Goal: Transaction & Acquisition: Purchase product/service

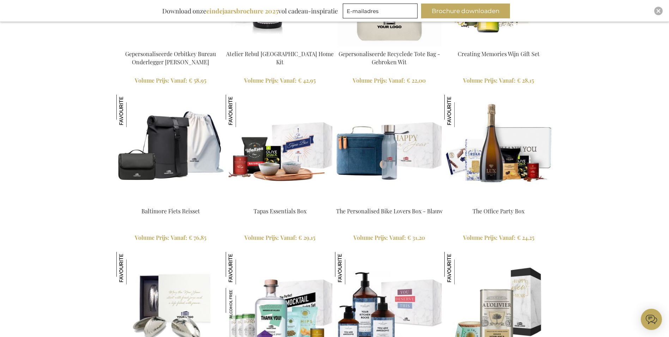
scroll to position [1256, 0]
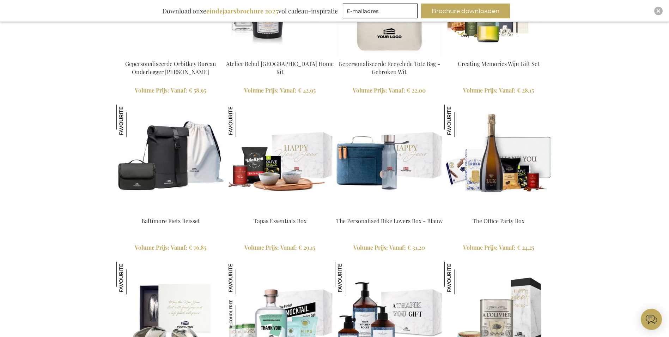
click at [284, 174] on img at bounding box center [280, 158] width 109 height 109
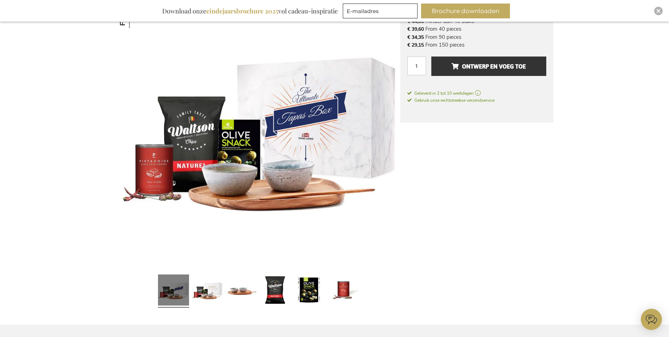
scroll to position [141, 0]
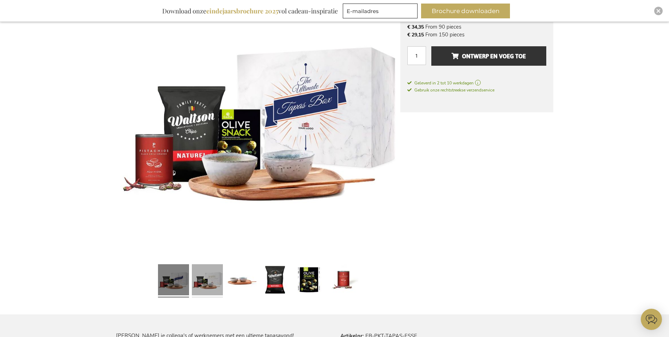
click at [209, 273] on link at bounding box center [207, 280] width 31 height 39
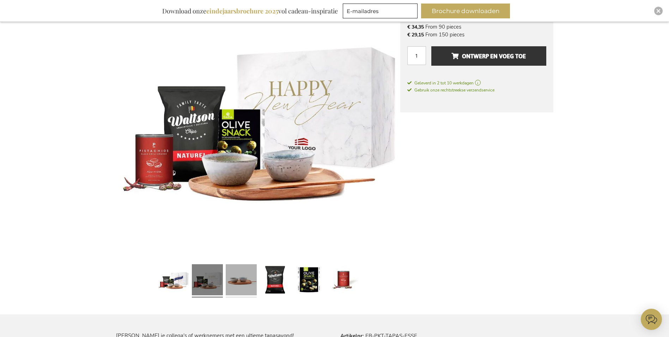
click at [246, 277] on link at bounding box center [241, 280] width 31 height 39
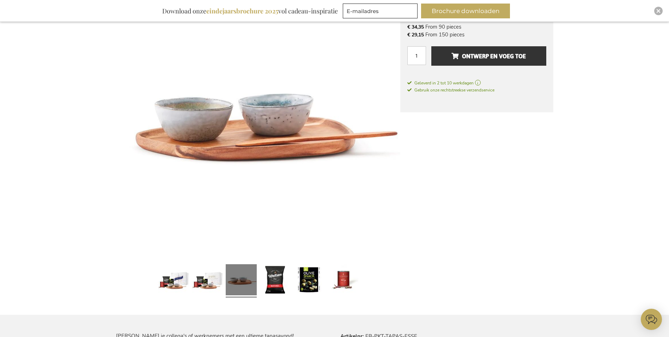
scroll to position [141, 0]
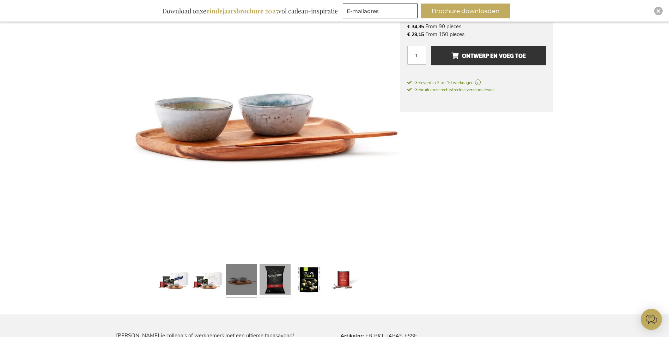
click at [279, 278] on link at bounding box center [275, 280] width 31 height 39
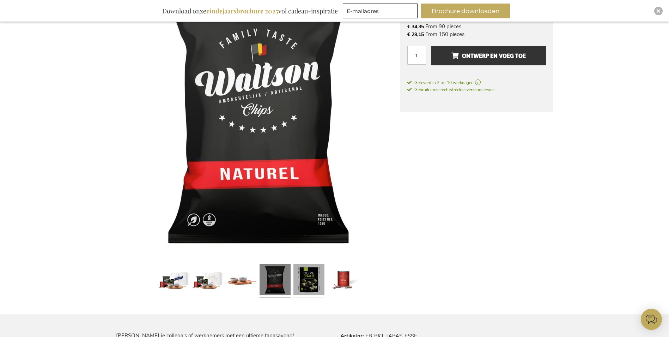
click at [307, 277] on link at bounding box center [308, 280] width 31 height 39
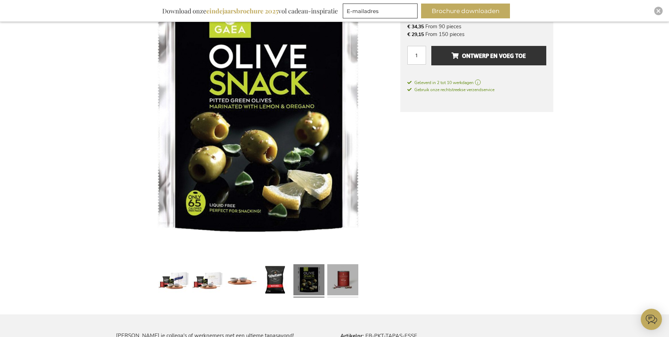
click at [334, 277] on link at bounding box center [342, 280] width 31 height 39
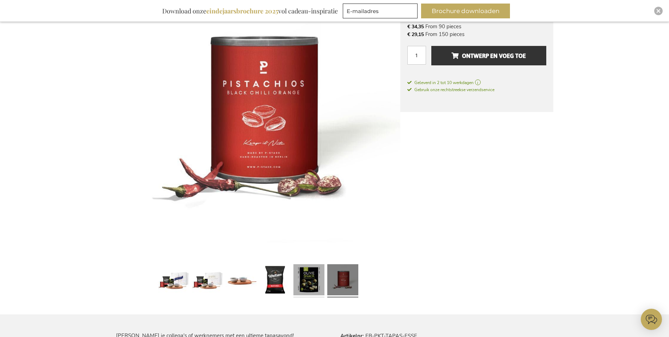
click at [302, 277] on link at bounding box center [308, 280] width 31 height 39
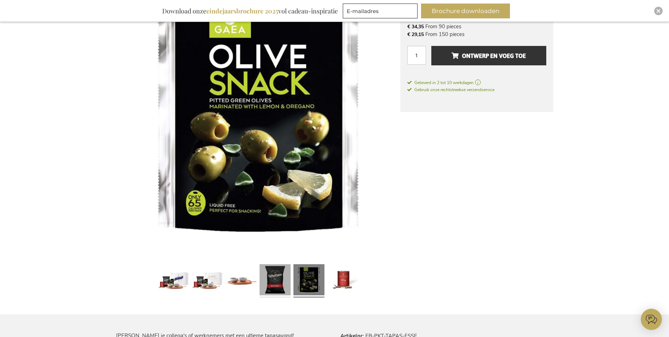
click at [267, 277] on link at bounding box center [275, 280] width 31 height 39
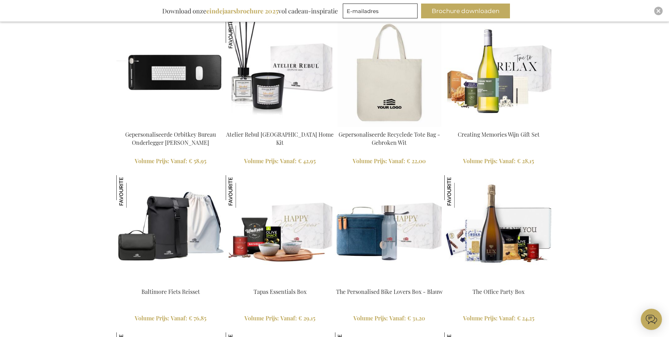
scroll to position [1151, 0]
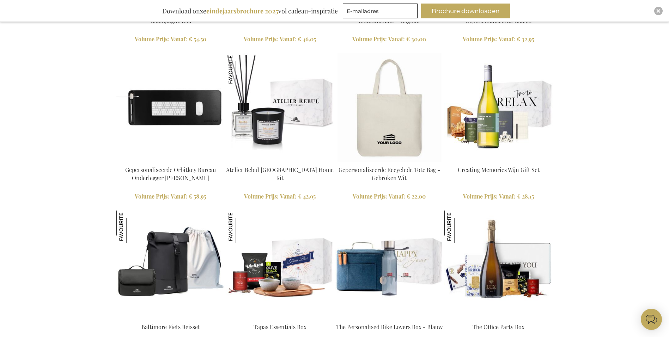
click at [175, 133] on img at bounding box center [170, 107] width 109 height 109
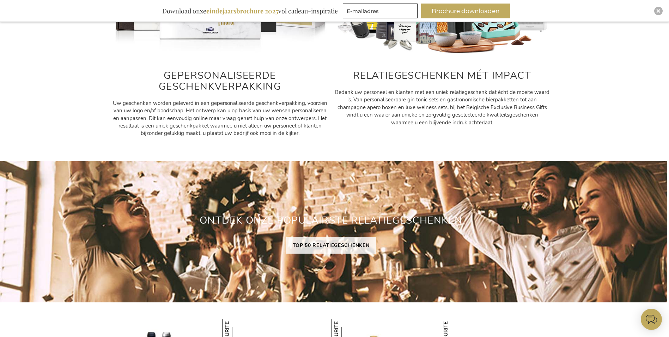
scroll to position [396, 6]
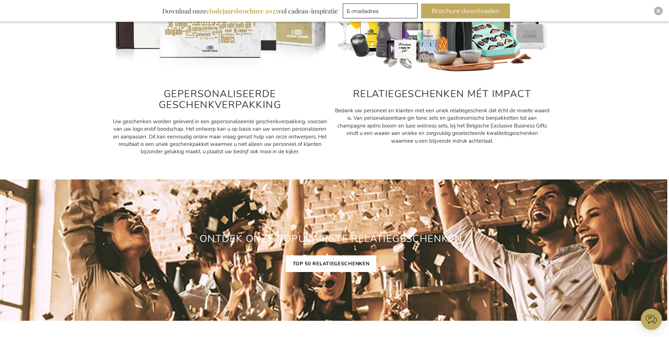
click at [333, 263] on link "TOP 50 RELATIEGESCHENKEN" at bounding box center [331, 263] width 91 height 17
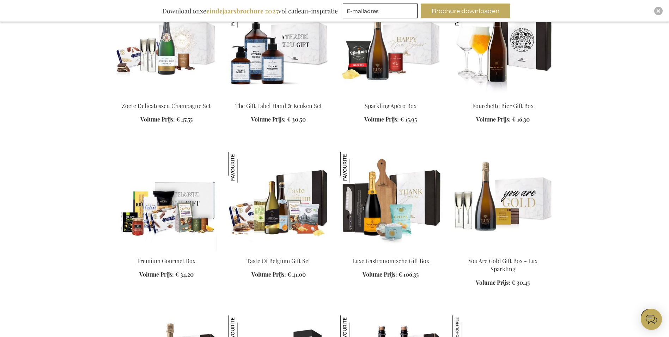
scroll to position [811, 0]
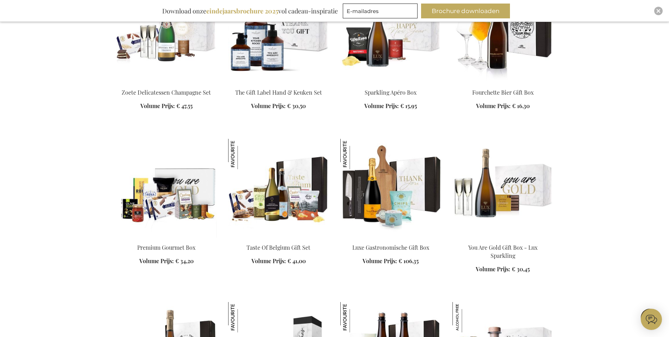
click at [171, 196] on img at bounding box center [166, 188] width 101 height 99
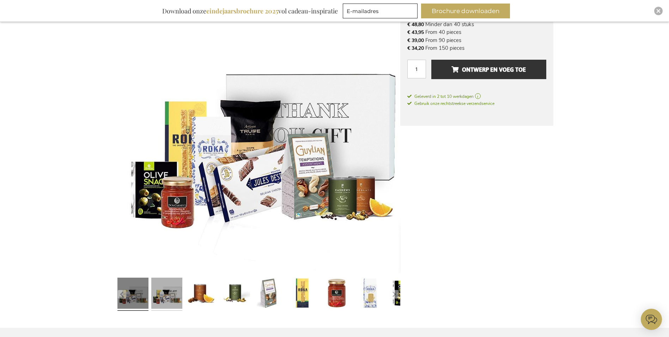
click at [175, 290] on link at bounding box center [166, 293] width 31 height 39
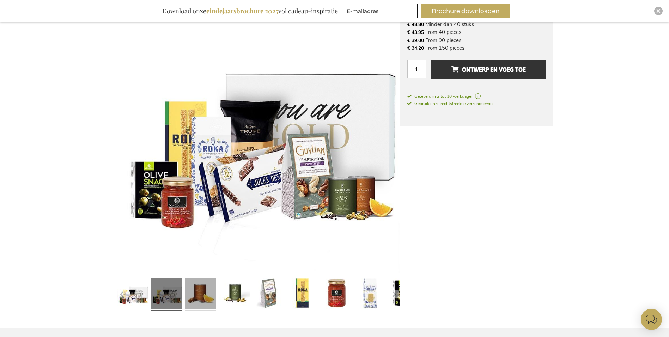
click at [210, 293] on link at bounding box center [200, 293] width 31 height 39
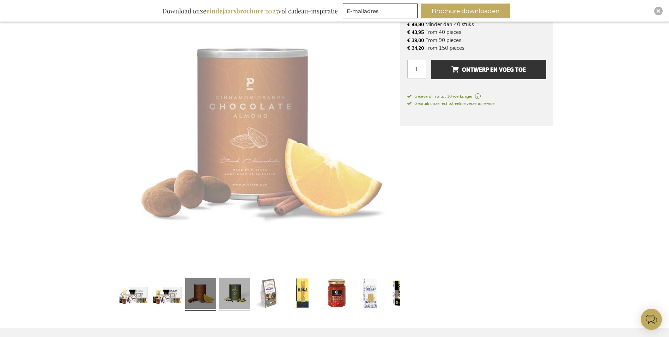
scroll to position [128, 0]
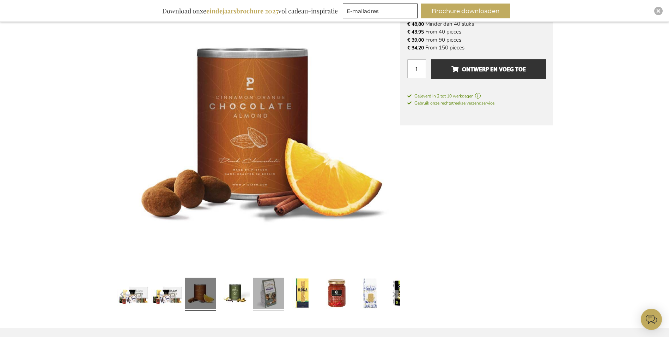
drag, startPoint x: 242, startPoint y: 292, endPoint x: 268, endPoint y: 292, distance: 26.5
click at [242, 292] on link at bounding box center [234, 293] width 31 height 39
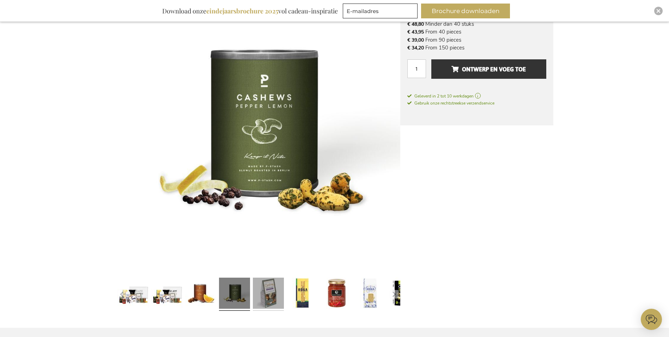
click at [273, 293] on link at bounding box center [268, 293] width 31 height 39
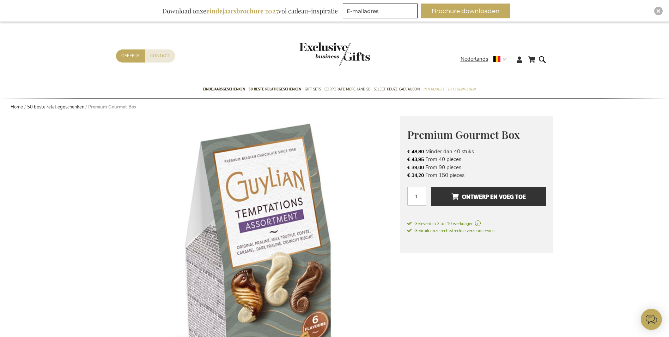
scroll to position [0, 0]
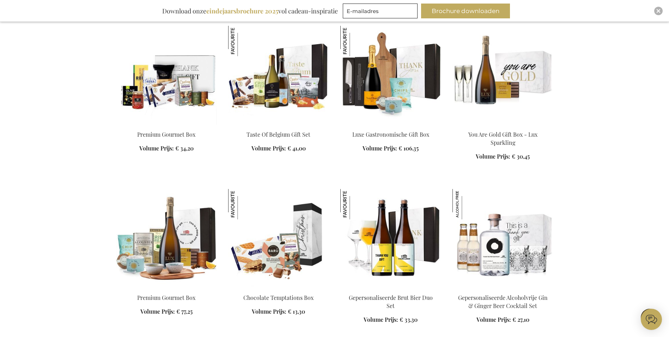
scroll to position [532, 0]
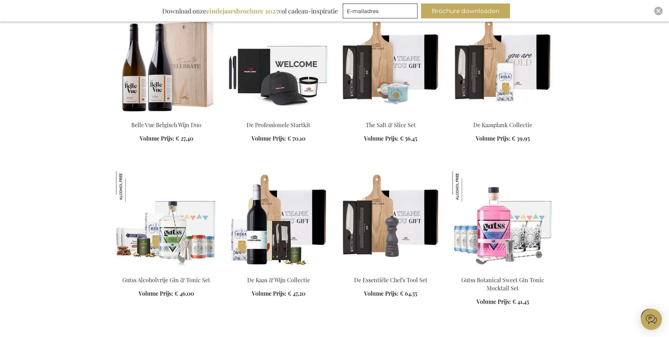
scroll to position [1096, 0]
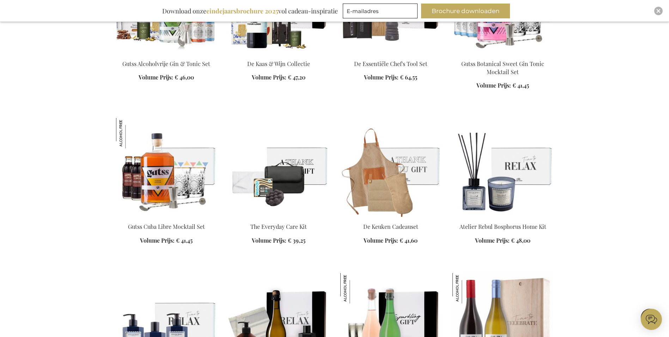
scroll to position [1202, 0]
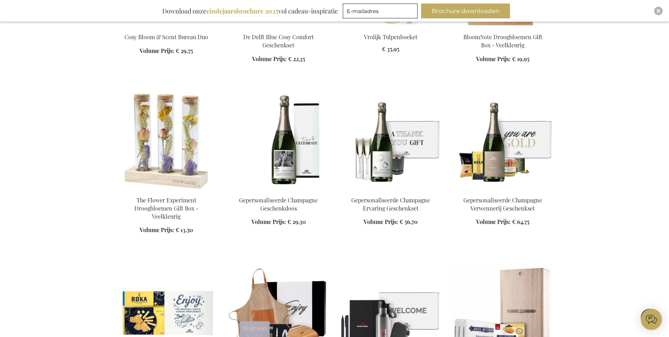
scroll to position [1731, 0]
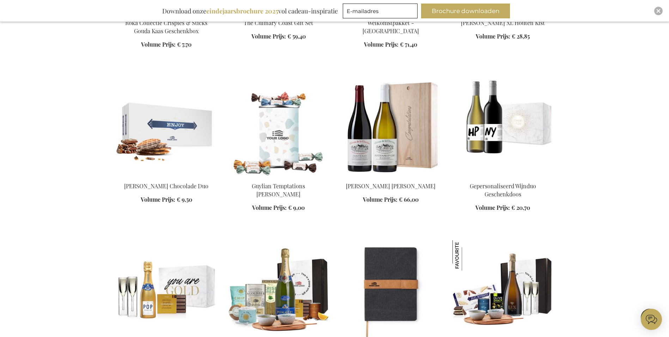
scroll to position [2084, 0]
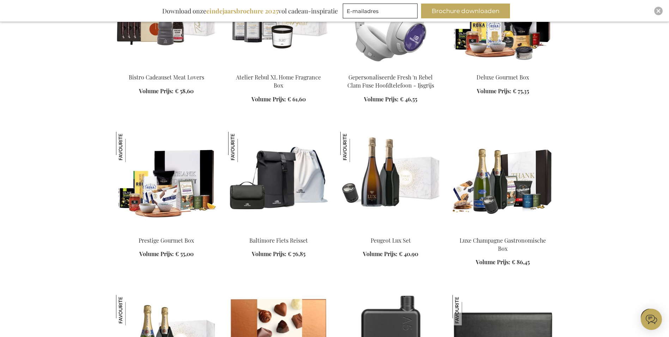
scroll to position [2683, 0]
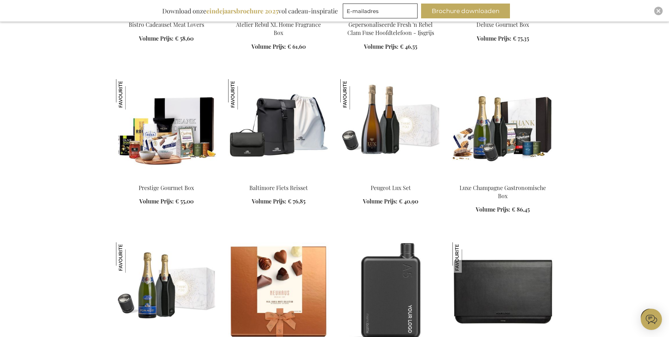
scroll to position [2719, 0]
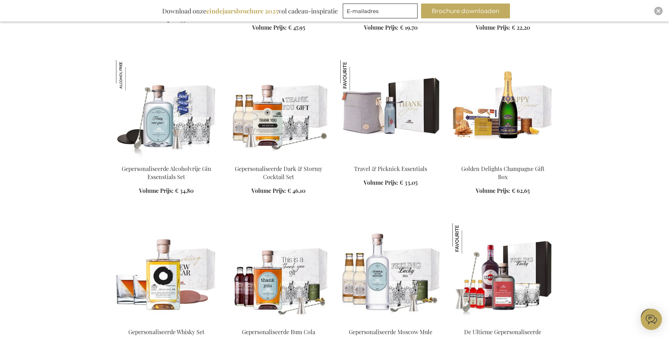
scroll to position [3565, 0]
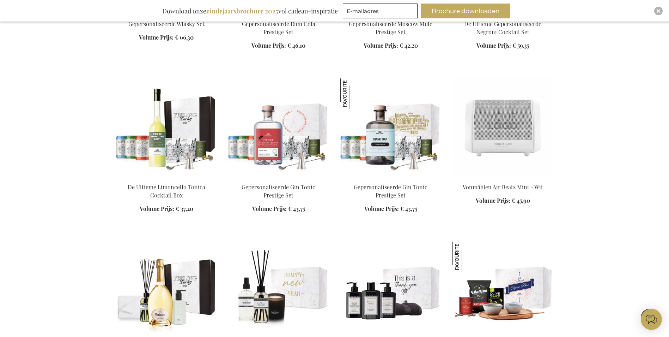
scroll to position [4024, 0]
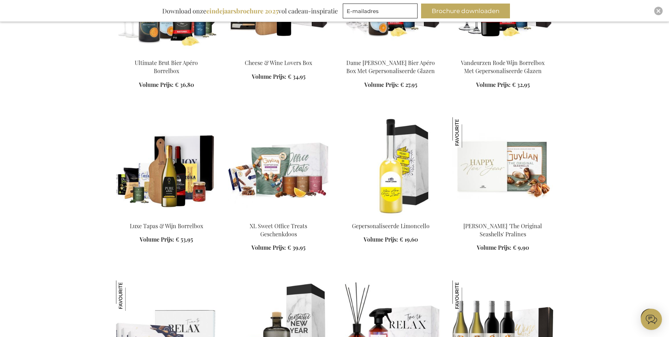
scroll to position [4623, 0]
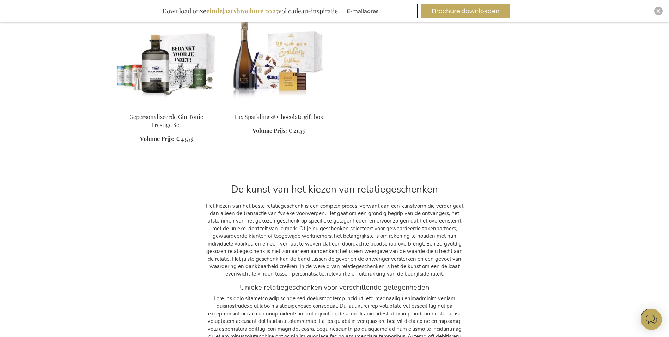
scroll to position [5223, 0]
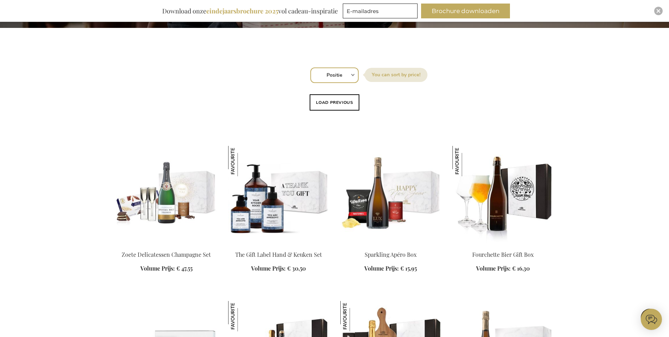
scroll to position [186, 0]
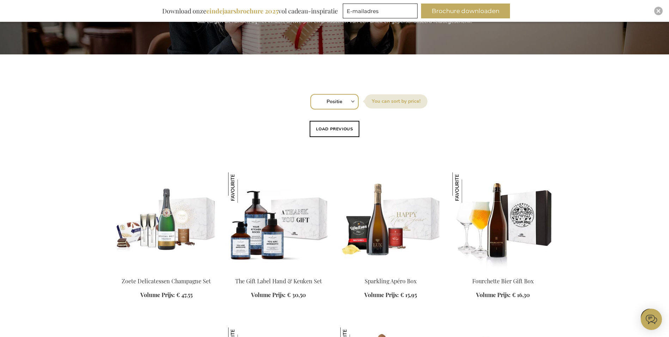
click at [349, 104] on select "Positie Best Sellers Meest bekeken Nieuw Biggest Saving Price: low to high Pric…" at bounding box center [334, 102] width 48 height 16
select select "price_asc"
click at [310, 94] on select "Positie Best Sellers Meest bekeken Nieuw Biggest Saving Price: low to high Pric…" at bounding box center [334, 102] width 48 height 16
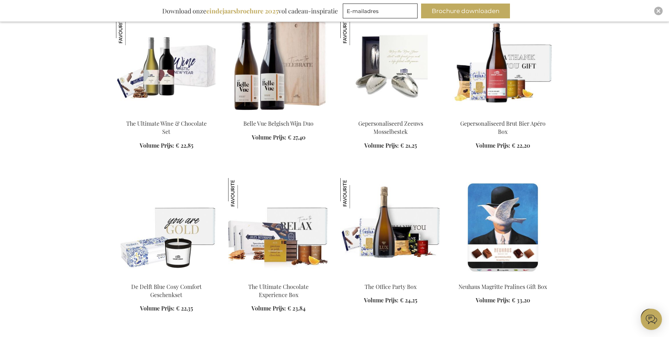
scroll to position [705, 0]
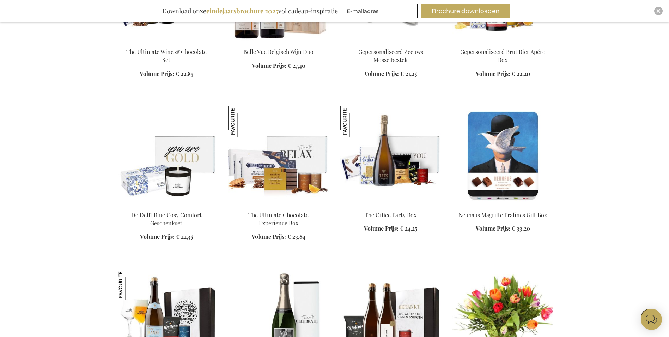
scroll to position [741, 0]
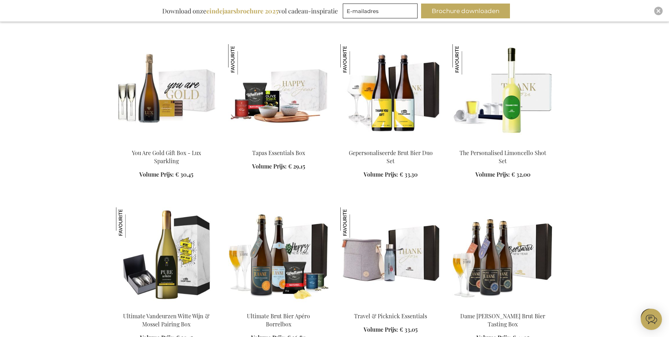
scroll to position [1799, 0]
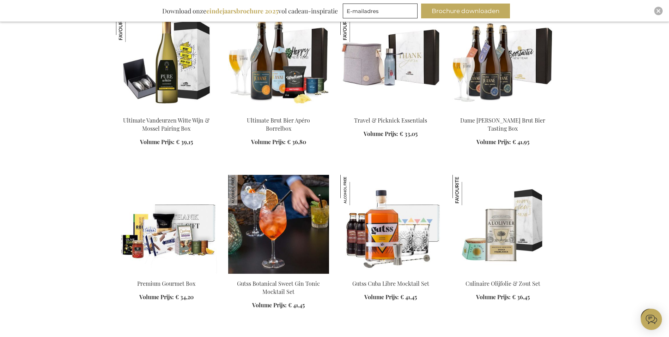
scroll to position [2011, 0]
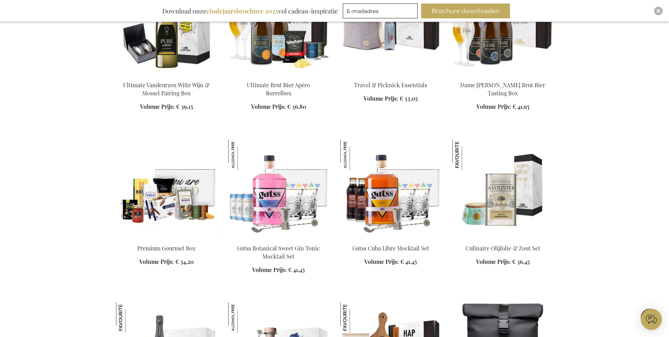
click at [160, 226] on img at bounding box center [166, 188] width 101 height 99
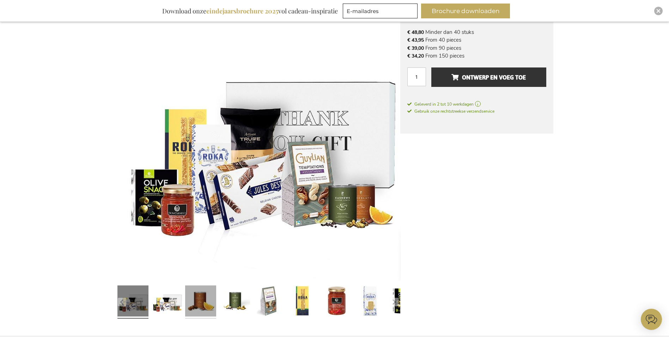
scroll to position [106, 0]
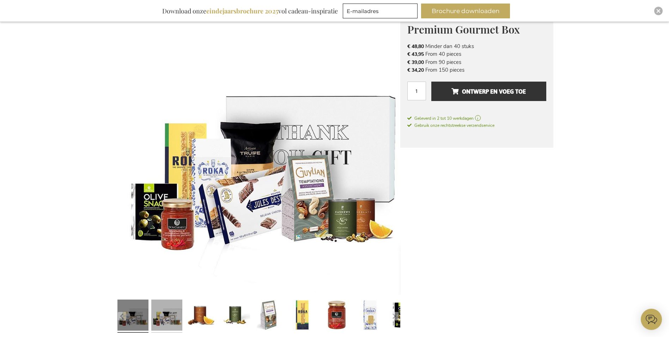
click at [175, 313] on link at bounding box center [166, 315] width 31 height 39
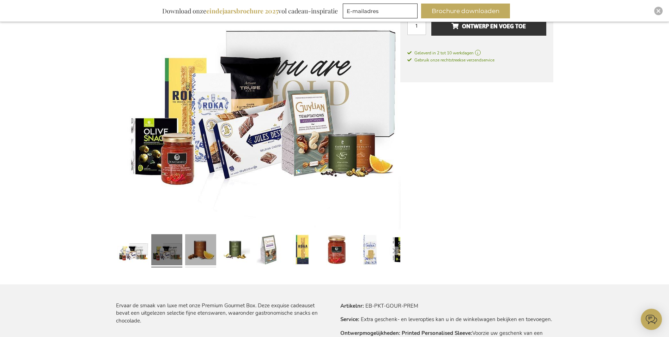
scroll to position [176, 0]
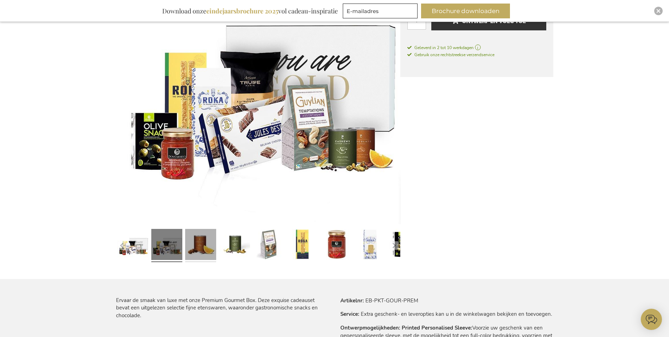
click at [200, 247] on link at bounding box center [200, 245] width 31 height 39
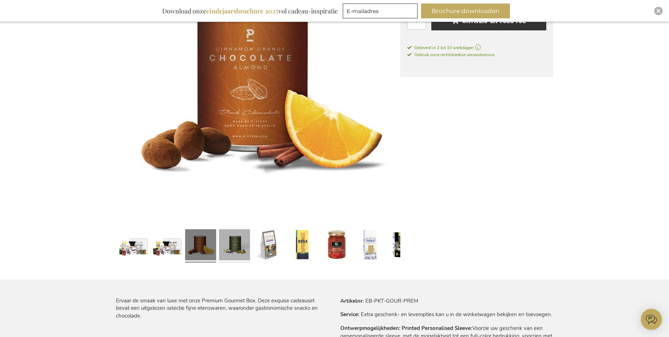
click at [228, 247] on link at bounding box center [234, 245] width 31 height 39
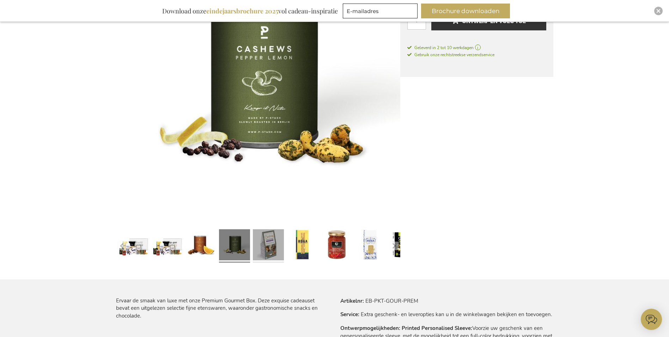
click at [263, 247] on link at bounding box center [268, 245] width 31 height 39
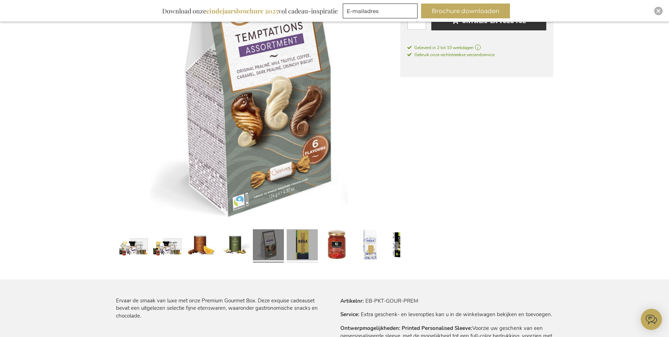
click at [288, 246] on link at bounding box center [302, 245] width 31 height 39
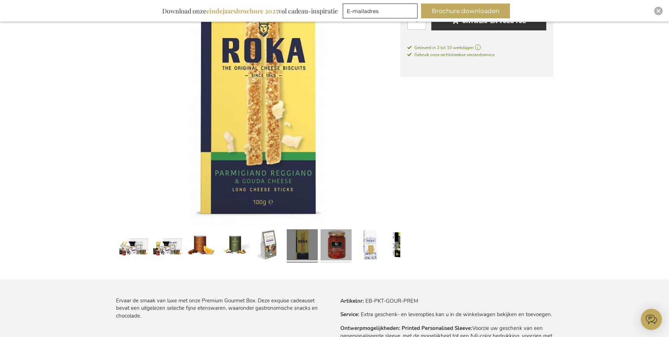
click at [339, 247] on link at bounding box center [336, 245] width 31 height 39
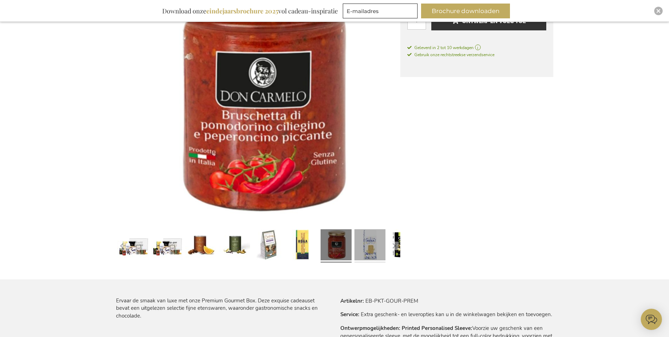
click at [360, 248] on link at bounding box center [369, 245] width 31 height 39
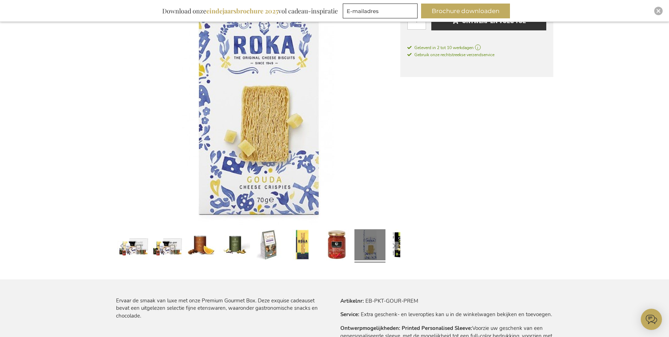
click at [381, 249] on link at bounding box center [369, 245] width 31 height 39
click at [397, 246] on button "button" at bounding box center [394, 245] width 8 height 8
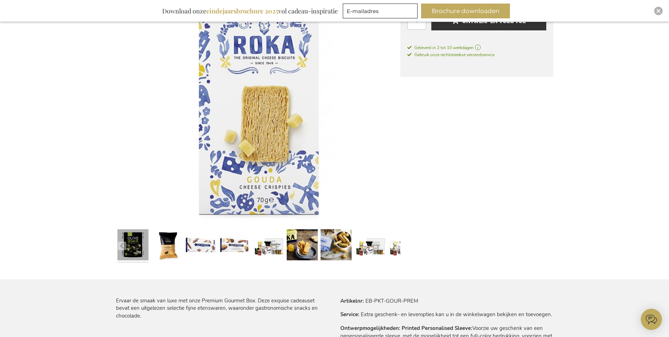
click at [146, 248] on link at bounding box center [132, 245] width 31 height 39
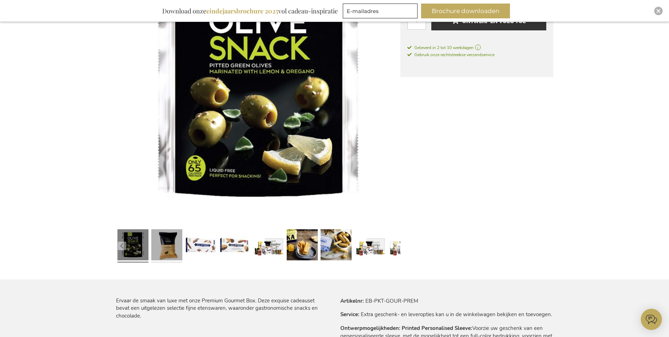
click at [170, 248] on link at bounding box center [166, 245] width 31 height 39
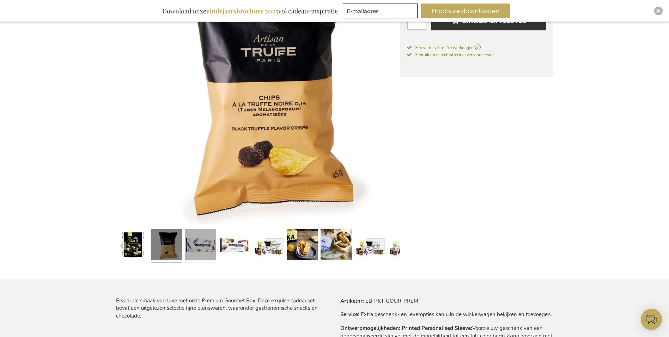
click at [202, 249] on link at bounding box center [200, 245] width 31 height 39
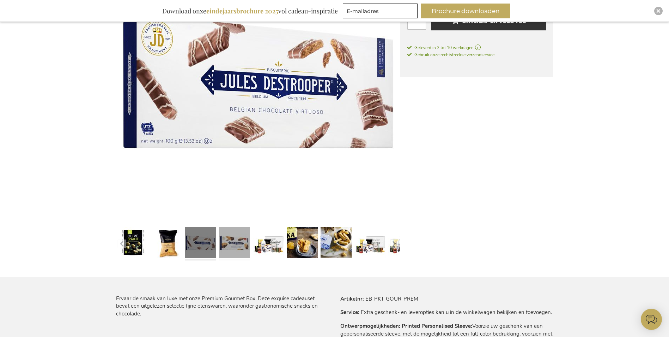
click at [228, 249] on link at bounding box center [234, 243] width 31 height 39
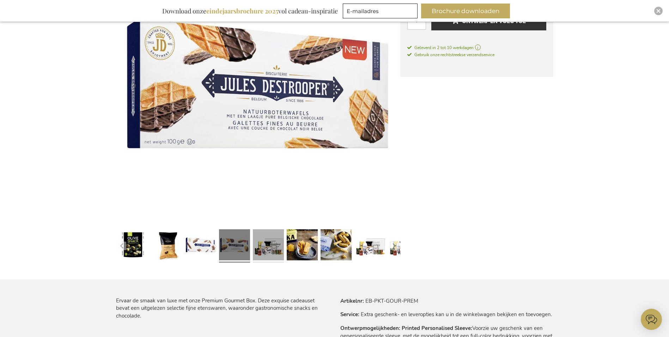
drag, startPoint x: 267, startPoint y: 249, endPoint x: 272, endPoint y: 250, distance: 4.2
click at [268, 250] on link at bounding box center [268, 245] width 31 height 39
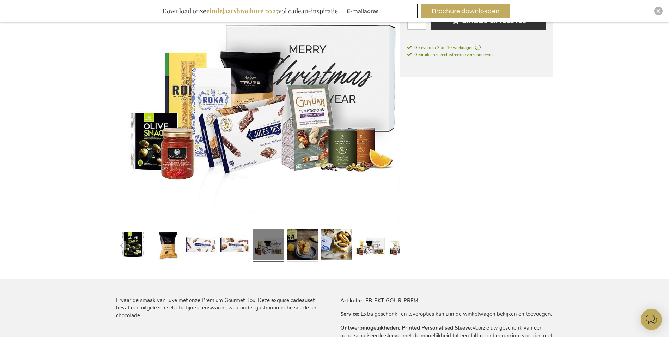
click at [302, 250] on link at bounding box center [302, 245] width 31 height 39
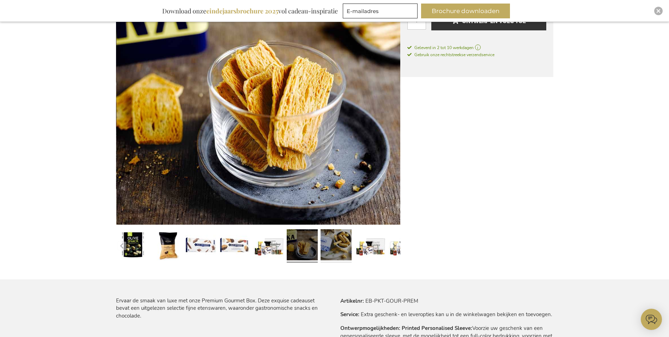
click at [335, 250] on link at bounding box center [336, 245] width 31 height 39
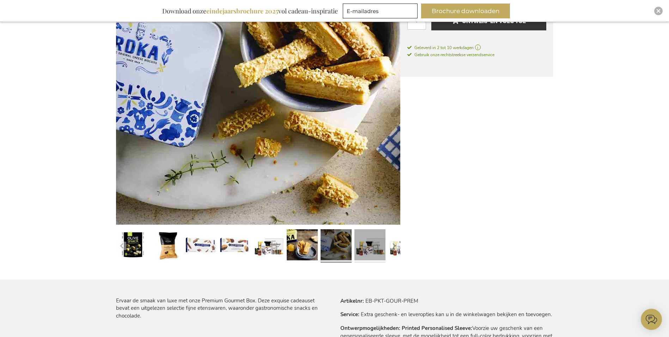
click at [377, 245] on link at bounding box center [369, 245] width 31 height 39
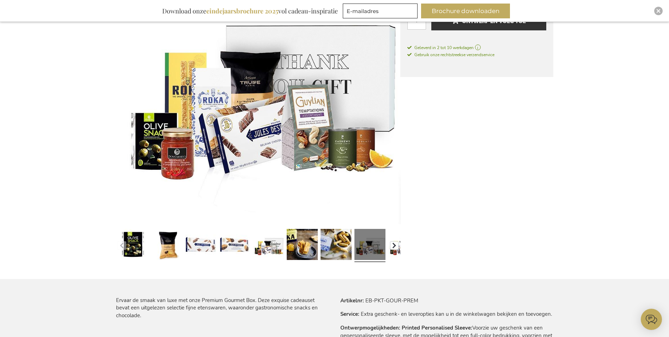
click at [395, 244] on button "button" at bounding box center [394, 245] width 8 height 8
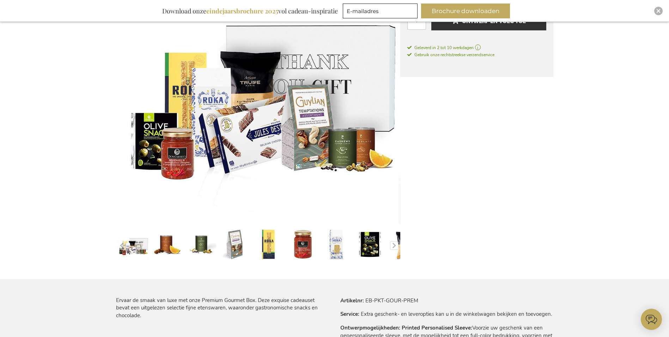
scroll to position [0, 0]
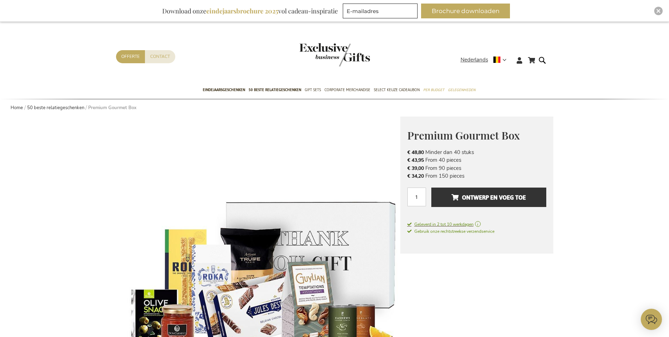
click at [437, 226] on span "Geleverd in 2 tot 10 werkdagen" at bounding box center [476, 224] width 139 height 6
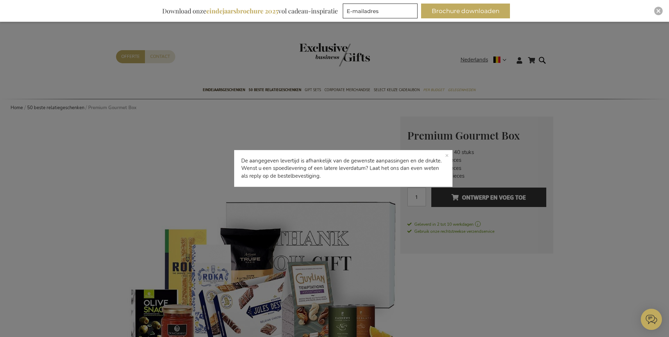
click at [450, 154] on p "De aangegeven levertijd is afhankelijk van de gewenste aanpassingen en de drukt…" at bounding box center [343, 168] width 218 height 37
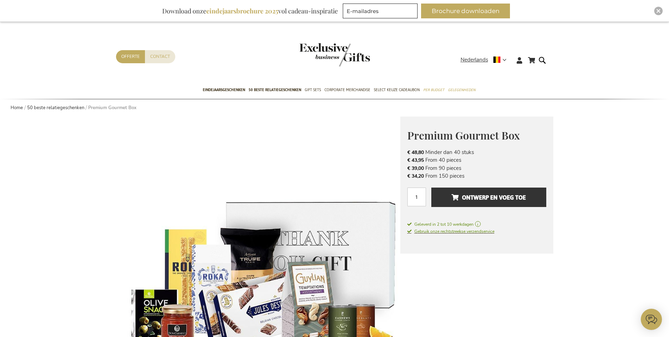
click at [446, 234] on span "Gebruik onze rechtstreekse verzendservice" at bounding box center [450, 231] width 87 height 6
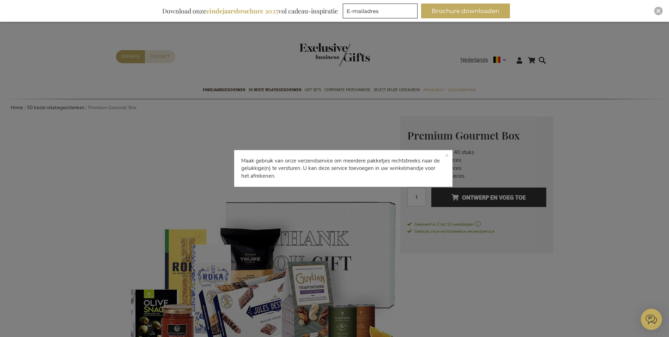
click at [449, 154] on p "Maak gebruik van onze verzendservice om meerdere pakketjes rechtstreeks naar de…" at bounding box center [343, 168] width 218 height 37
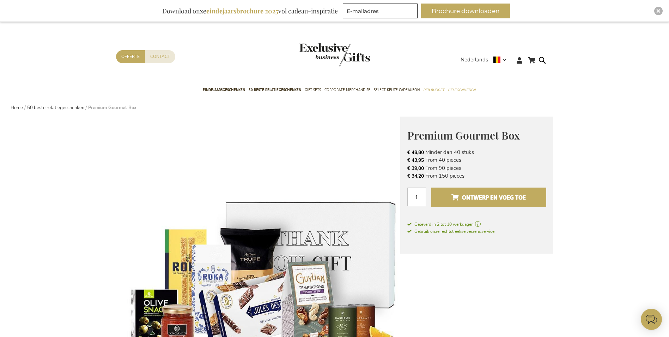
click at [475, 198] on span "Ontwerp en voeg toe" at bounding box center [488, 197] width 74 height 11
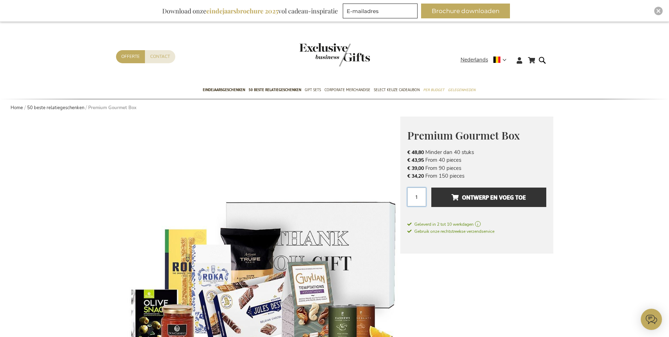
click at [418, 197] on input "1" at bounding box center [416, 196] width 19 height 19
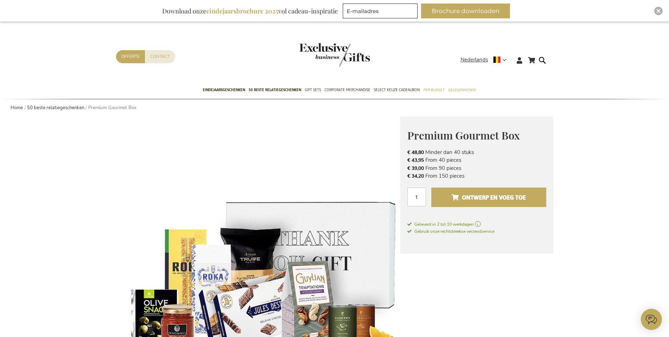
click at [466, 201] on span "Ontwerp en voeg toe" at bounding box center [488, 197] width 74 height 11
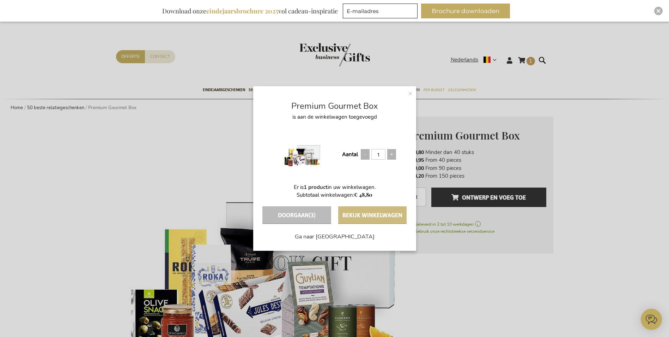
click at [375, 211] on button "Bekijk winkelwagen" at bounding box center [372, 215] width 68 height 18
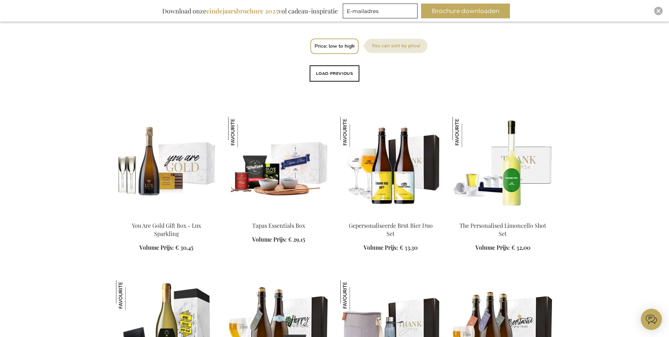
scroll to position [279, 0]
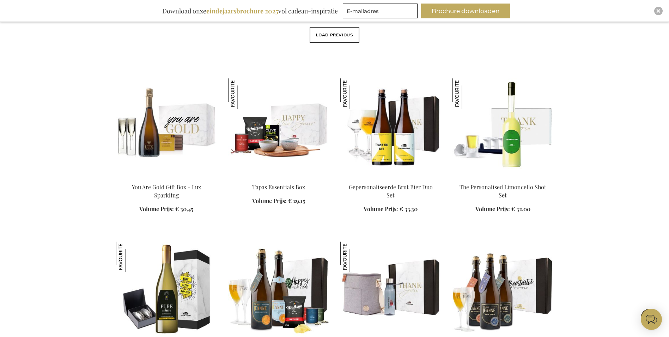
click at [279, 179] on link at bounding box center [278, 128] width 101 height 101
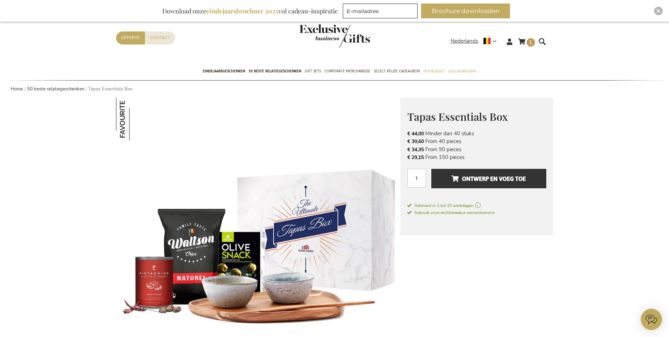
scroll to position [35, 0]
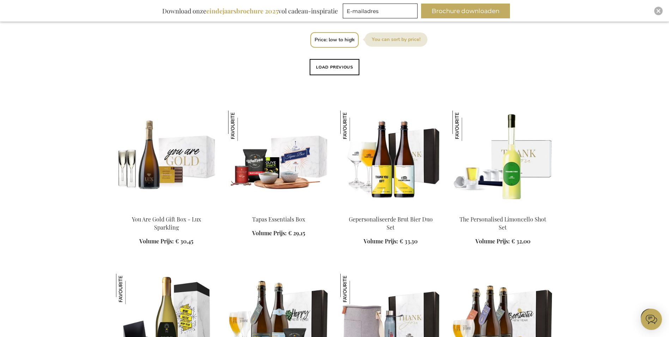
scroll to position [236, 0]
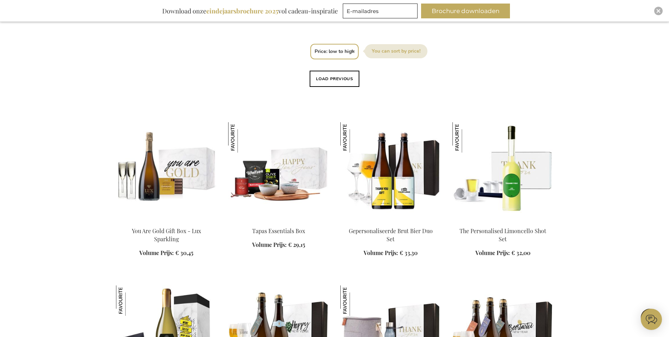
click at [265, 237] on div "In Winkelwagen" at bounding box center [278, 242] width 101 height 30
click at [276, 180] on img at bounding box center [278, 171] width 101 height 99
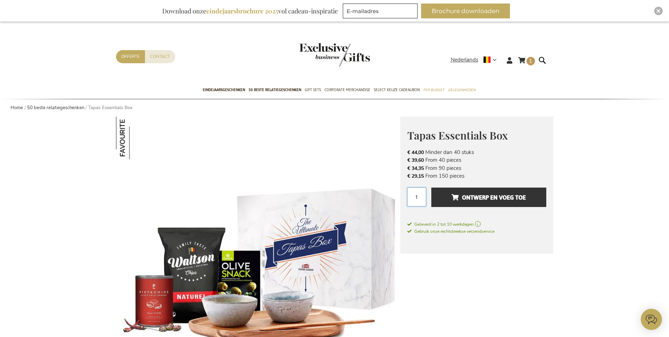
click at [418, 198] on input "1" at bounding box center [416, 196] width 19 height 19
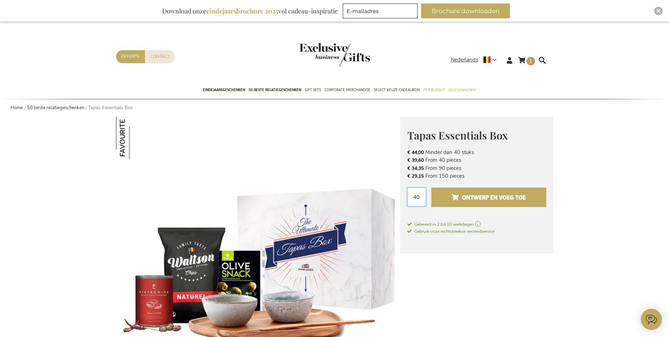
type input "40"
click at [486, 196] on span "Ontwerp en voeg toe" at bounding box center [488, 197] width 74 height 11
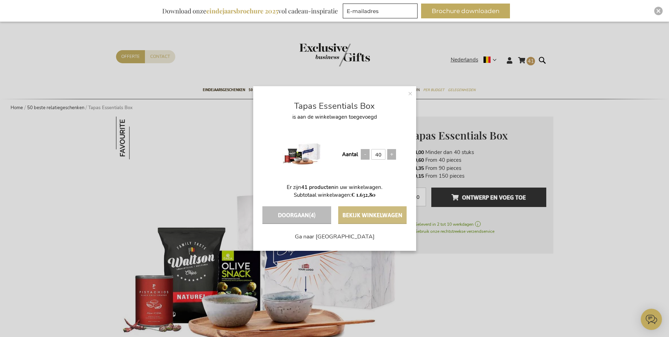
click at [375, 215] on button "Bekijk winkelwagen" at bounding box center [372, 215] width 68 height 18
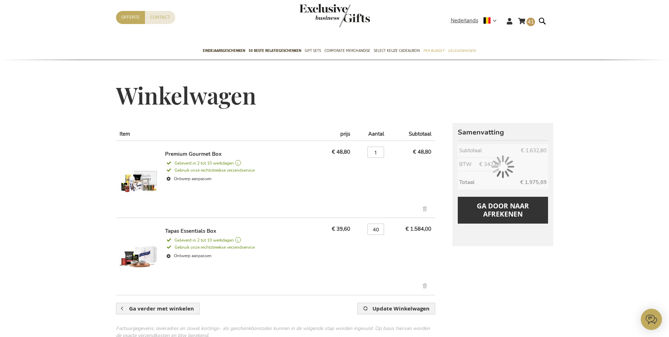
scroll to position [35, 0]
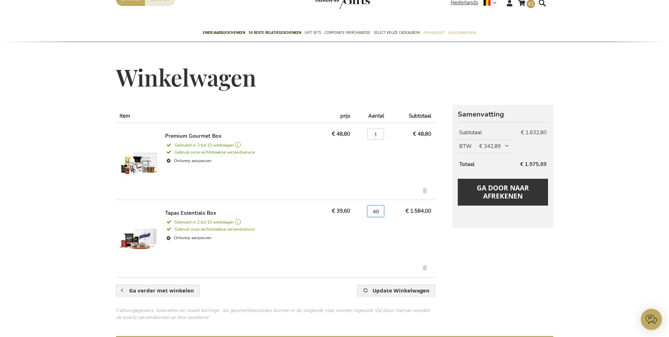
click at [373, 211] on input "40" at bounding box center [376, 210] width 17 height 11
type input "1"
type input "40"
click at [403, 172] on td "€ 48,80" at bounding box center [411, 158] width 47 height 72
click at [424, 268] on link "Verwijder dit artikel" at bounding box center [426, 269] width 12 height 8
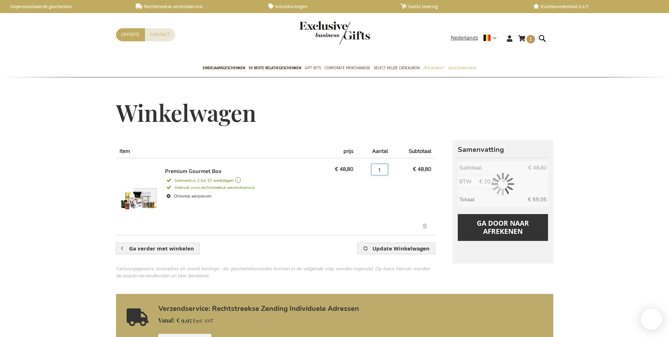
click at [379, 168] on input "1" at bounding box center [379, 169] width 17 height 11
type input "40"
click at [399, 250] on span "Update Winkelwagen" at bounding box center [400, 247] width 57 height 7
drag, startPoint x: 379, startPoint y: 167, endPoint x: 382, endPoint y: 170, distance: 3.7
click at [381, 168] on input "40" at bounding box center [376, 169] width 17 height 11
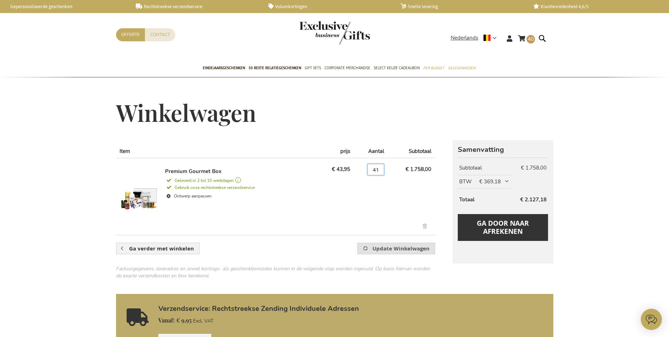
type input "41"
click at [400, 246] on span "Update Winkelwagen" at bounding box center [400, 247] width 57 height 7
click at [144, 190] on img at bounding box center [138, 196] width 39 height 56
click at [423, 224] on link "Verwijder dit artikel" at bounding box center [426, 227] width 12 height 8
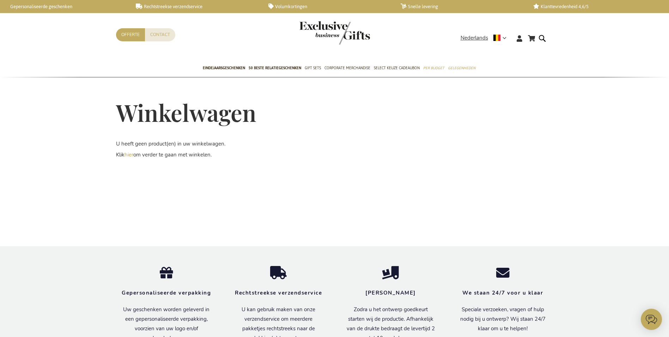
click at [340, 31] on img "store logo" at bounding box center [334, 32] width 71 height 23
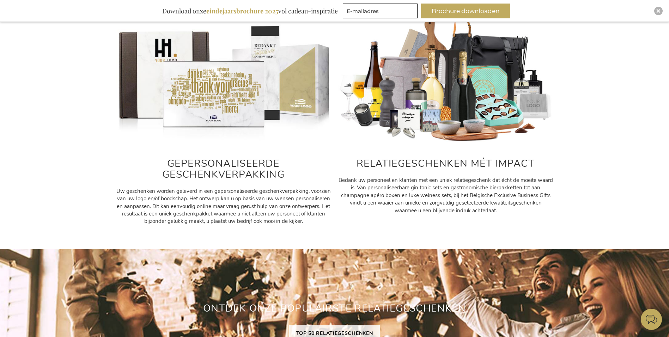
scroll to position [317, 0]
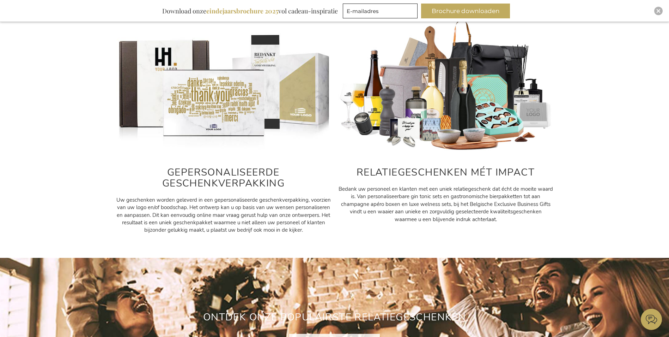
click at [459, 115] on img at bounding box center [445, 85] width 215 height 134
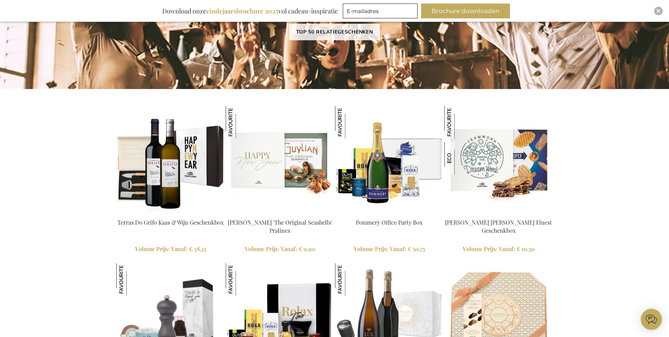
scroll to position [564, 0]
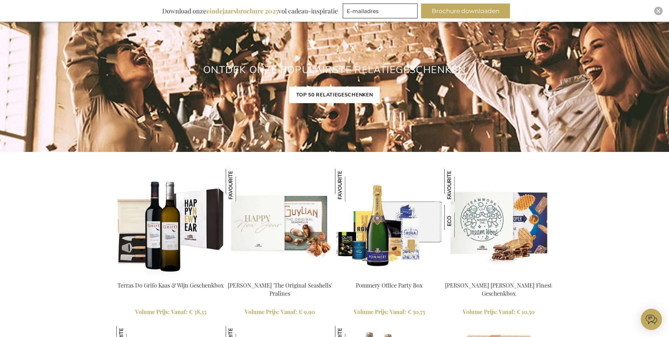
click at [334, 97] on link "TOP 50 RELATIEGESCHENKEN" at bounding box center [334, 94] width 91 height 17
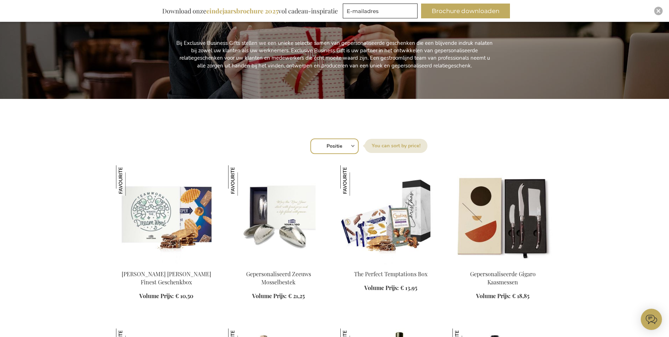
click at [350, 145] on select "Positie Best Sellers Meest bekeken Nieuw Biggest Saving Price: low to high Pric…" at bounding box center [334, 146] width 48 height 16
select select "price_asc"
click at [310, 138] on select "Positie Best Sellers Meest bekeken Nieuw Biggest Saving Price: low to high Pric…" at bounding box center [334, 146] width 48 height 16
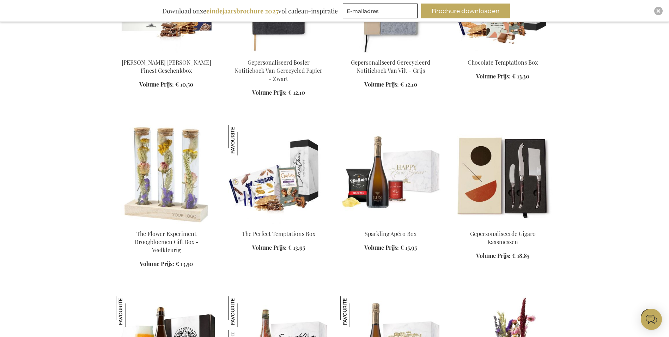
scroll to position [529, 0]
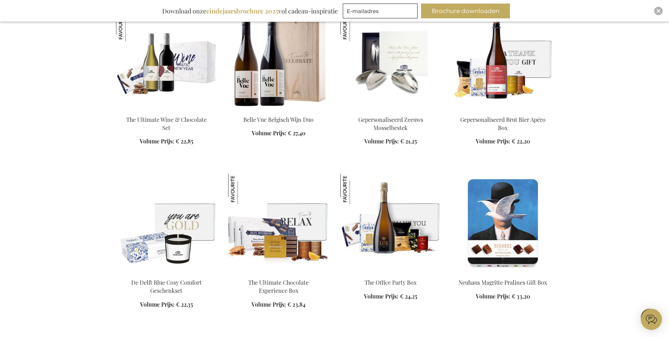
scroll to position [1129, 0]
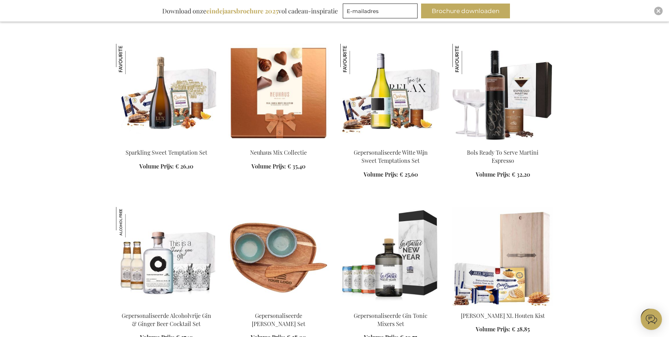
scroll to position [1587, 0]
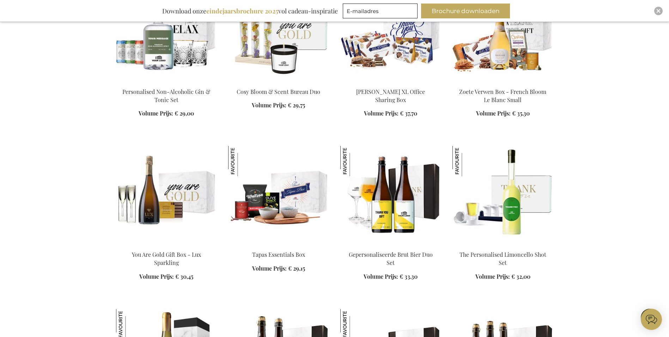
scroll to position [2158, 0]
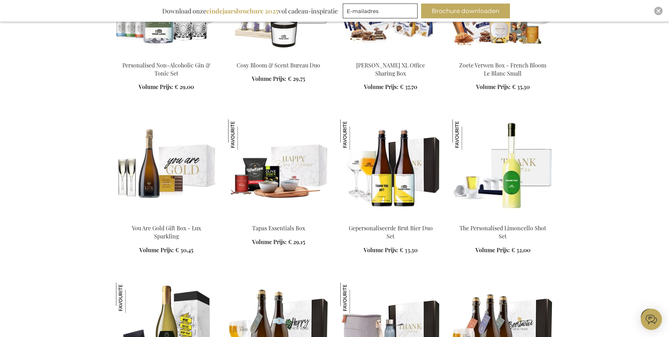
click at [288, 195] on img at bounding box center [278, 168] width 101 height 99
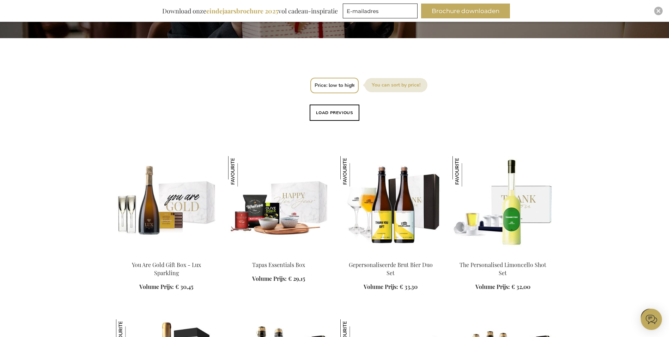
scroll to position [200, 0]
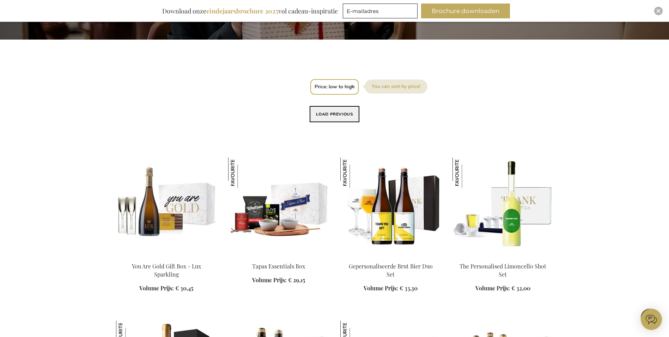
click at [346, 113] on button "Load previous" at bounding box center [335, 114] width 50 height 16
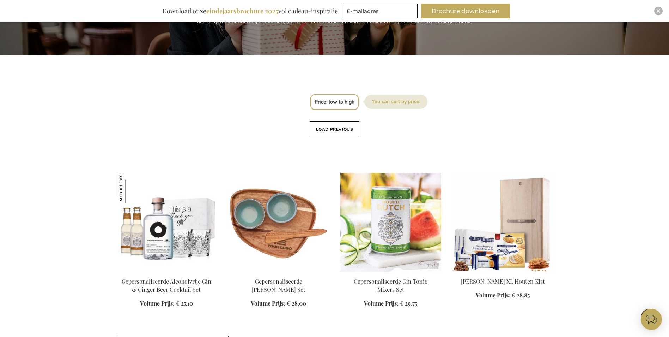
scroll to position [59, 0]
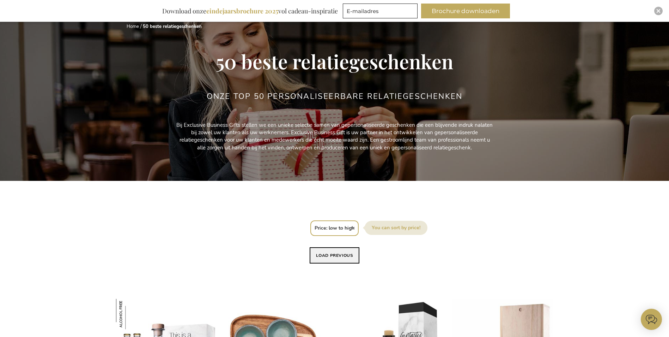
click at [341, 257] on button "Load previous" at bounding box center [335, 255] width 50 height 16
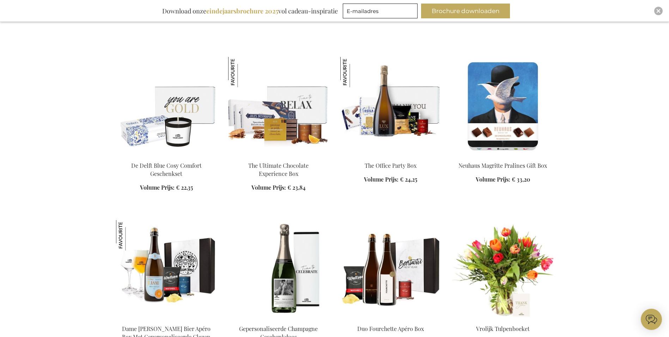
scroll to position [306, 0]
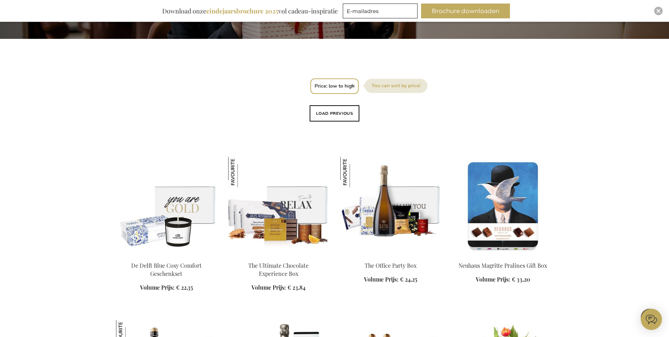
scroll to position [95, 0]
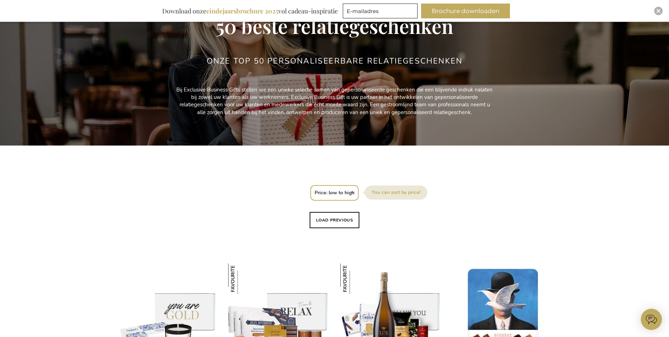
click at [339, 216] on button "Load previous" at bounding box center [335, 220] width 50 height 16
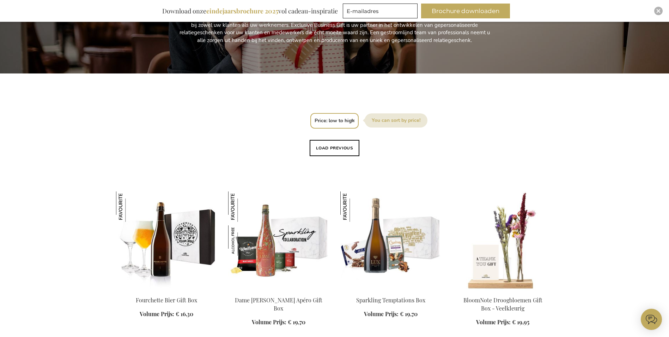
scroll to position [341, 0]
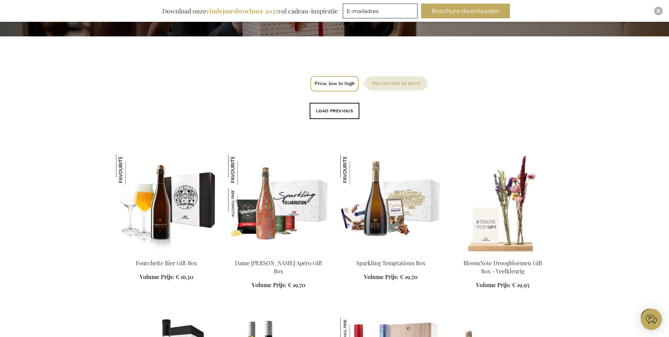
scroll to position [200, 0]
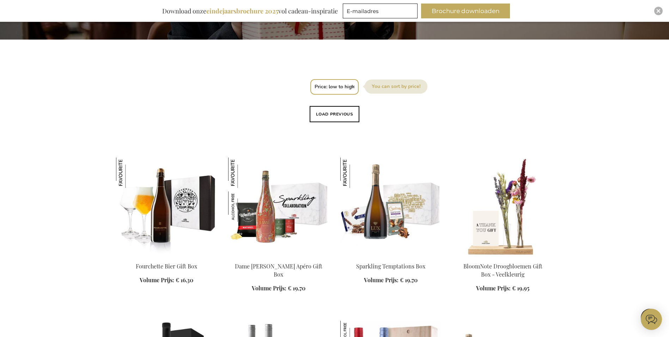
click at [346, 90] on select "Positie Best Sellers Meest bekeken Nieuw Biggest Saving Price: low to high Pric…" at bounding box center [334, 87] width 48 height 16
click at [310, 79] on select "Positie Best Sellers Meest bekeken Nieuw Biggest Saving Price: low to high Pric…" at bounding box center [334, 87] width 48 height 16
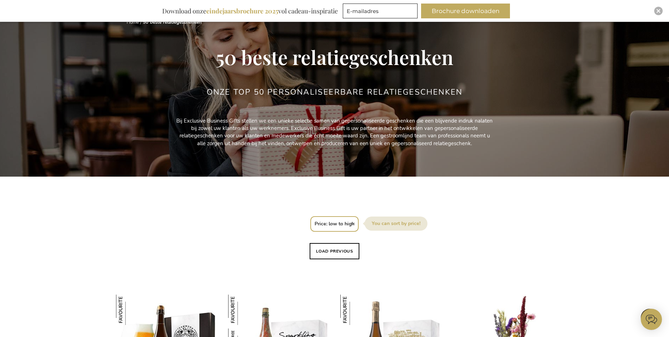
scroll to position [0, 0]
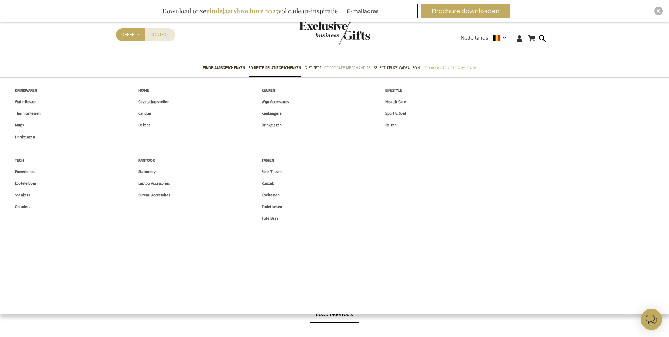
click at [345, 69] on span "Corporate Merchandise" at bounding box center [348, 67] width 46 height 7
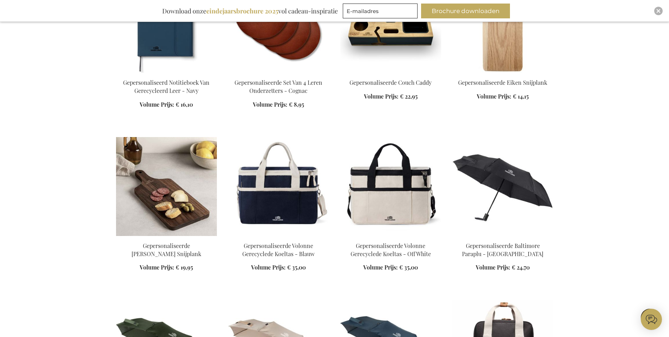
scroll to position [705, 0]
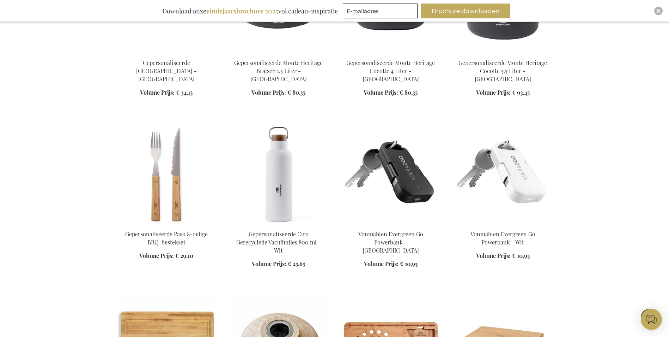
scroll to position [1869, 0]
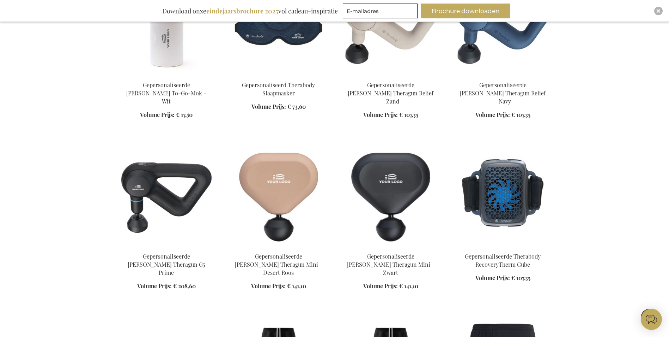
scroll to position [2897, 0]
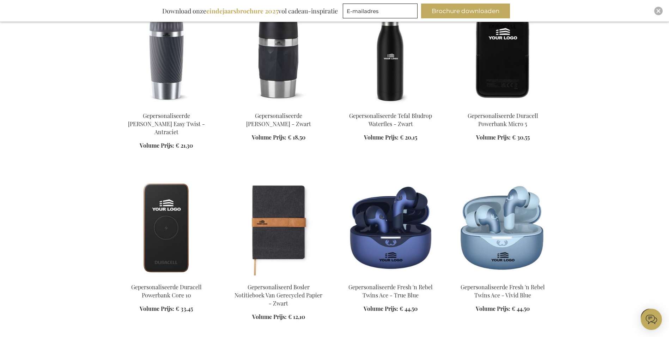
scroll to position [3857, 0]
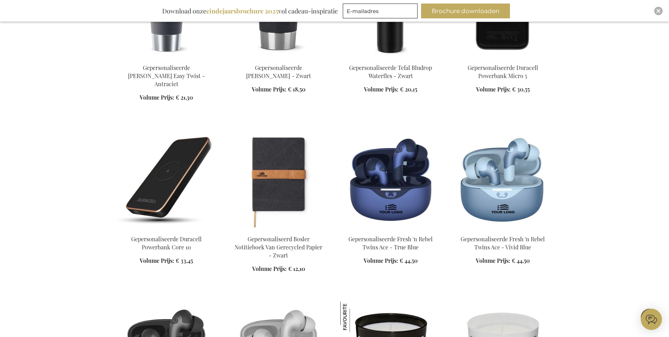
click at [166, 130] on img at bounding box center [166, 179] width 101 height 99
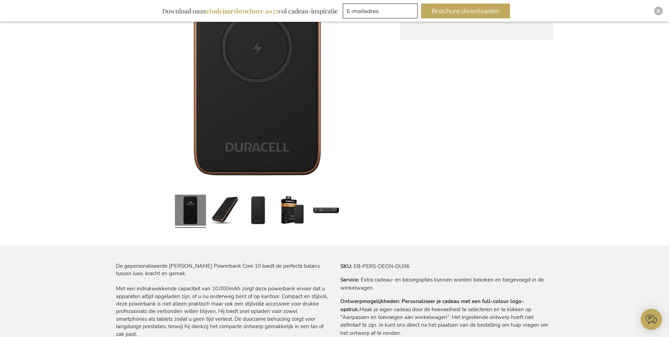
scroll to position [212, 0]
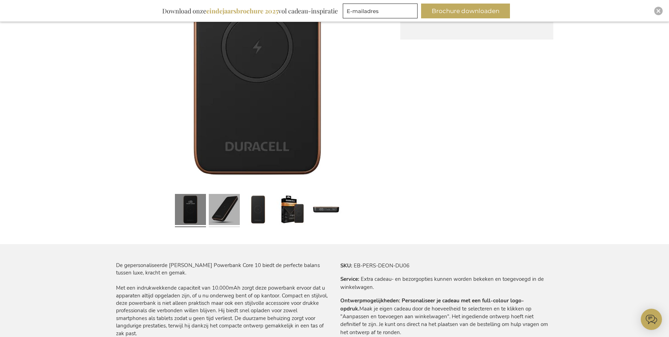
click at [229, 216] on link at bounding box center [224, 210] width 31 height 39
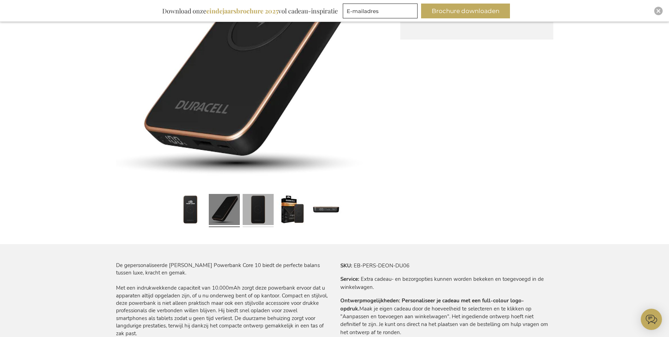
click at [249, 216] on link at bounding box center [258, 210] width 31 height 39
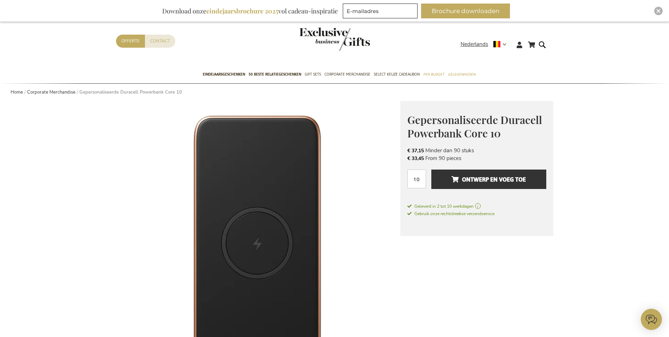
scroll to position [0, 0]
